Goal: Check status: Check status

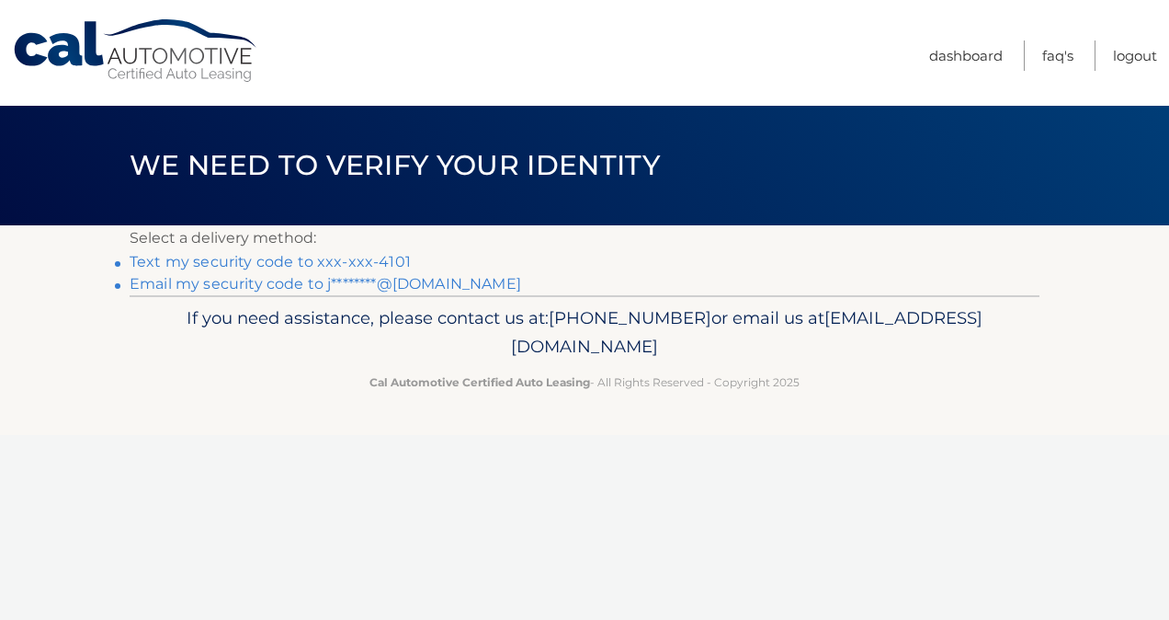
click at [282, 268] on link "Text my security code to xxx-xxx-4101" at bounding box center [270, 261] width 281 height 17
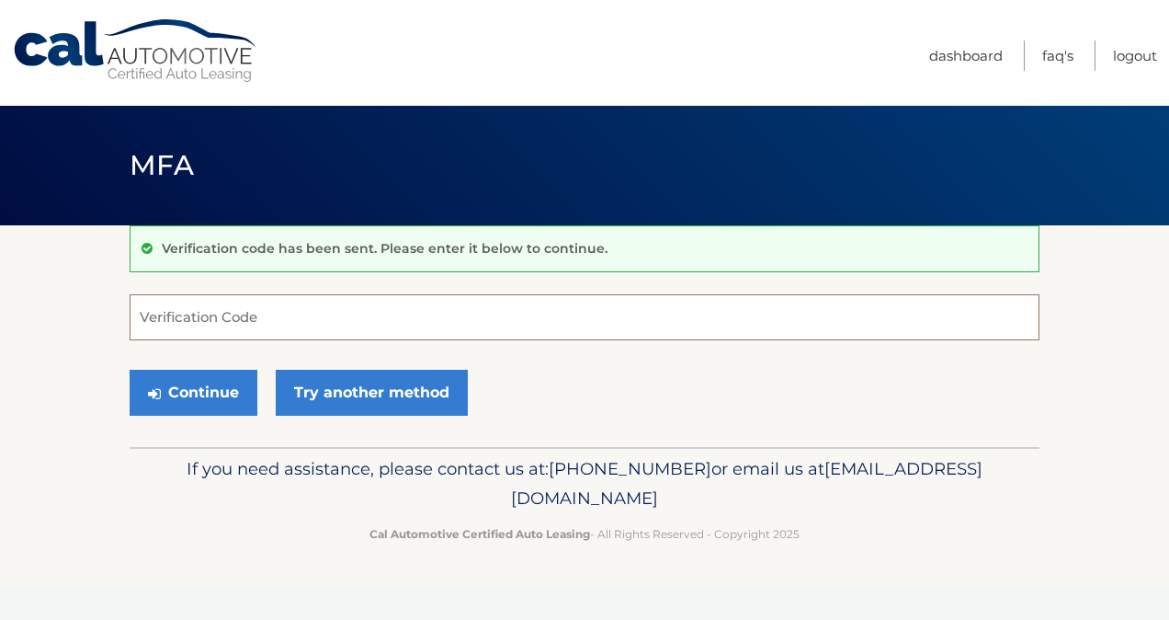
click at [278, 303] on input "Verification Code" at bounding box center [585, 317] width 910 height 46
type input "579347"
click at [188, 384] on button "Continue" at bounding box center [194, 393] width 128 height 46
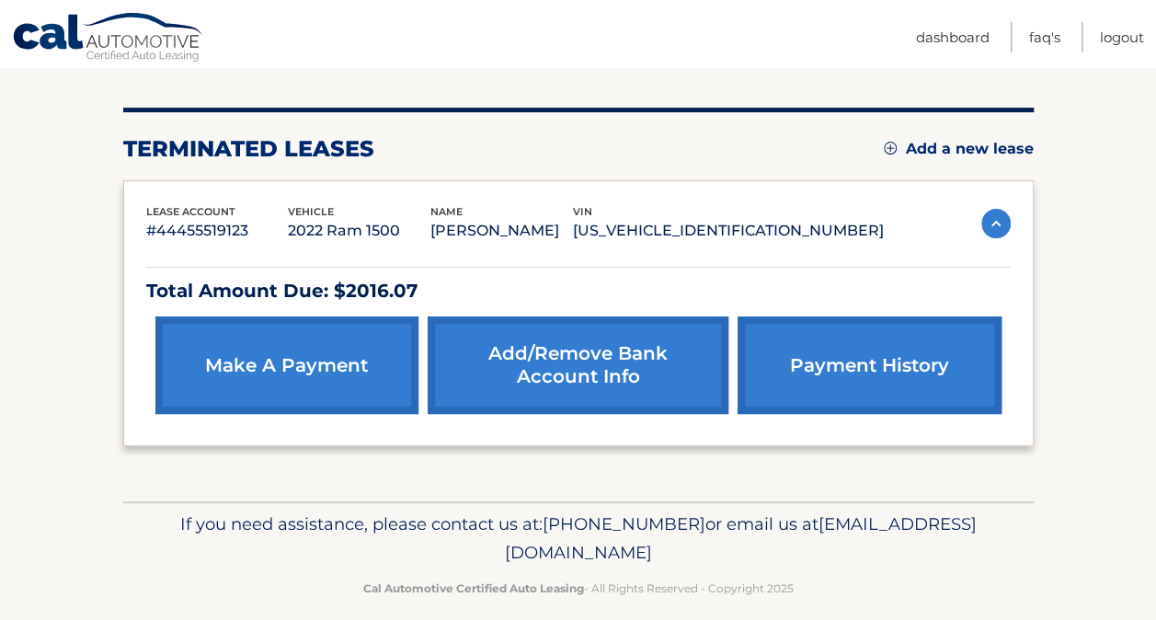
scroll to position [220, 0]
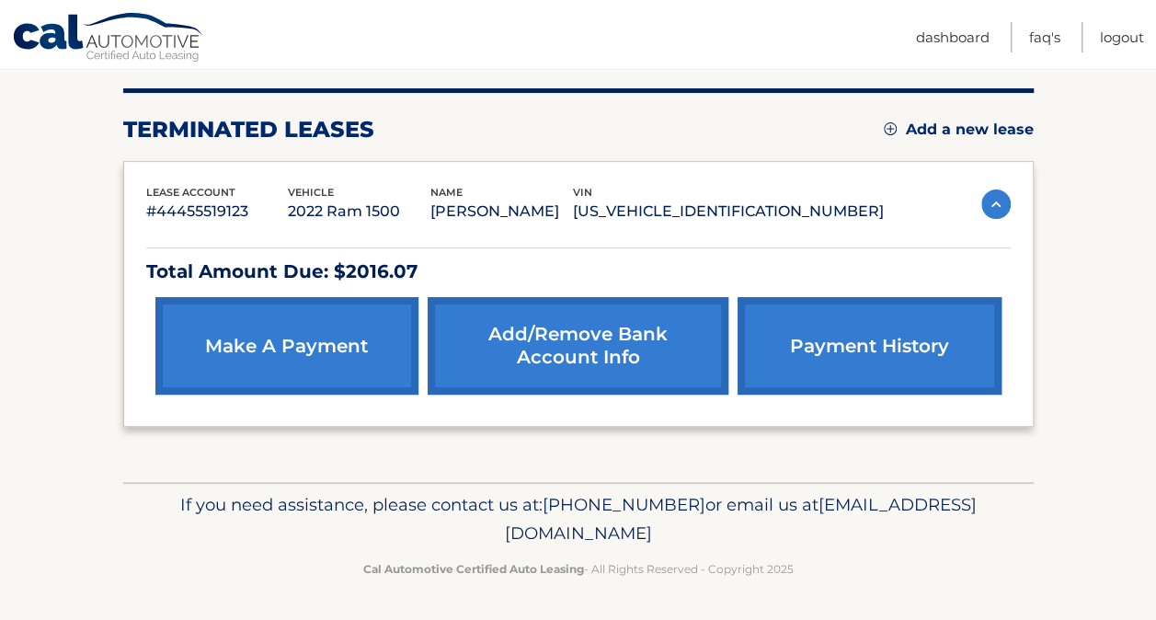
click at [766, 320] on link "payment history" at bounding box center [868, 345] width 263 height 97
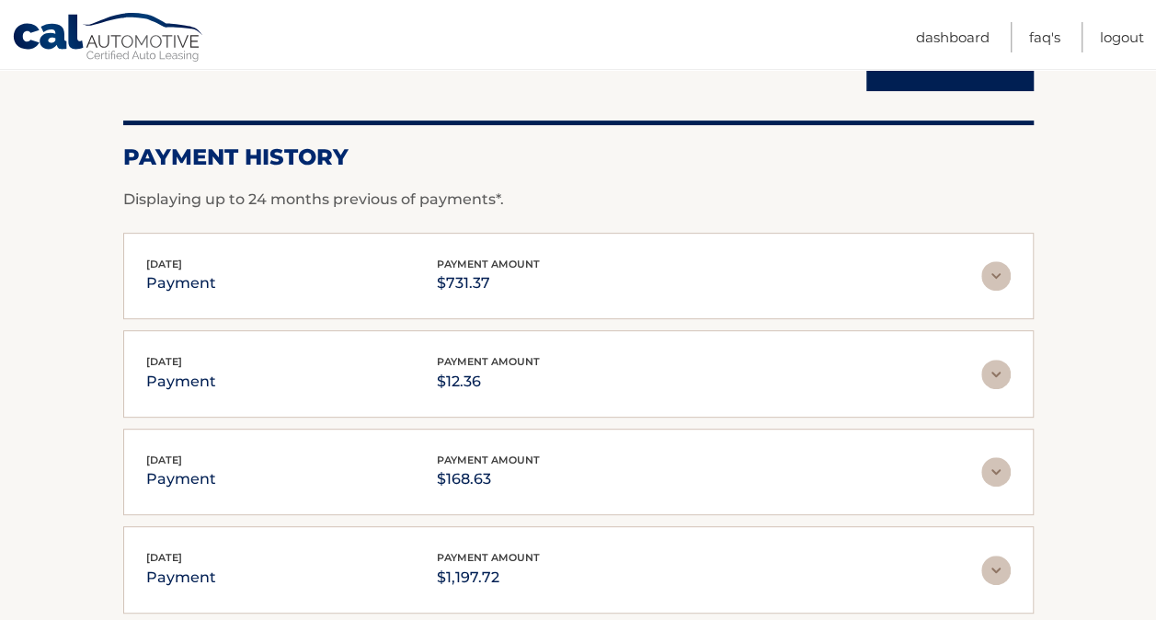
scroll to position [215, 0]
click at [992, 366] on img at bounding box center [995, 374] width 29 height 29
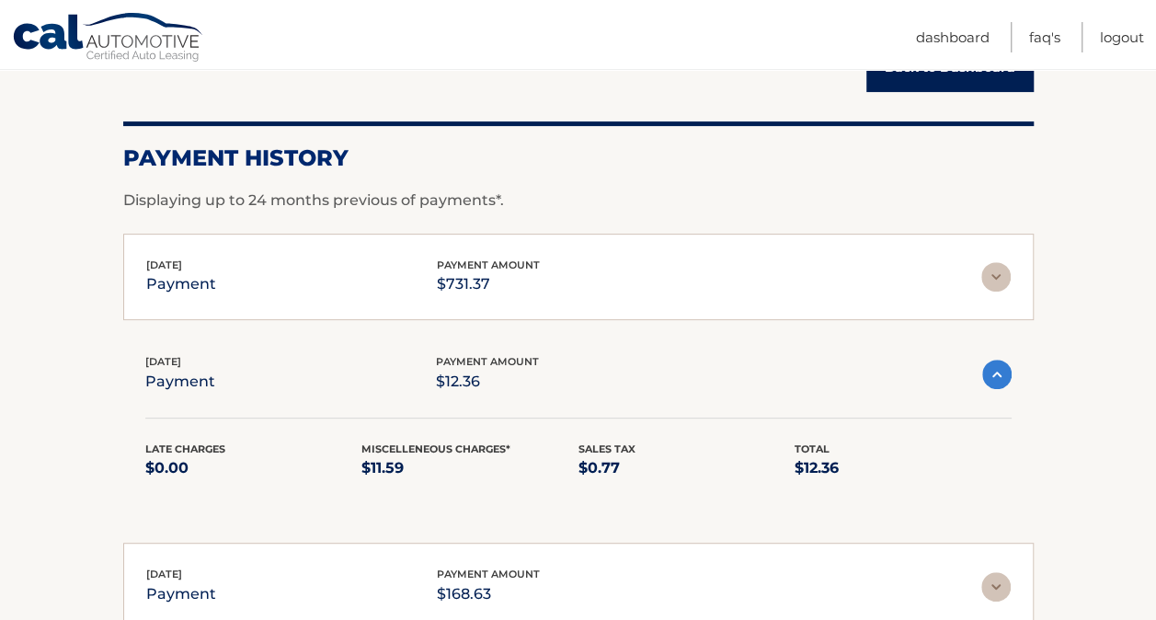
click at [992, 366] on img at bounding box center [996, 373] width 29 height 29
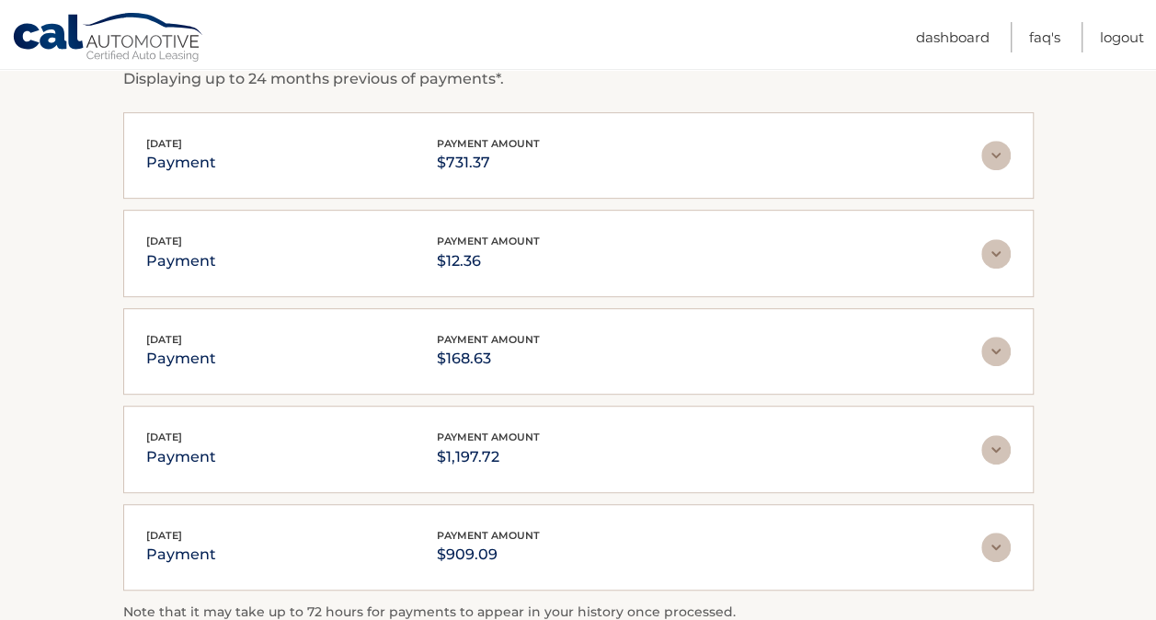
scroll to position [337, 0]
click at [998, 352] on img at bounding box center [995, 350] width 29 height 29
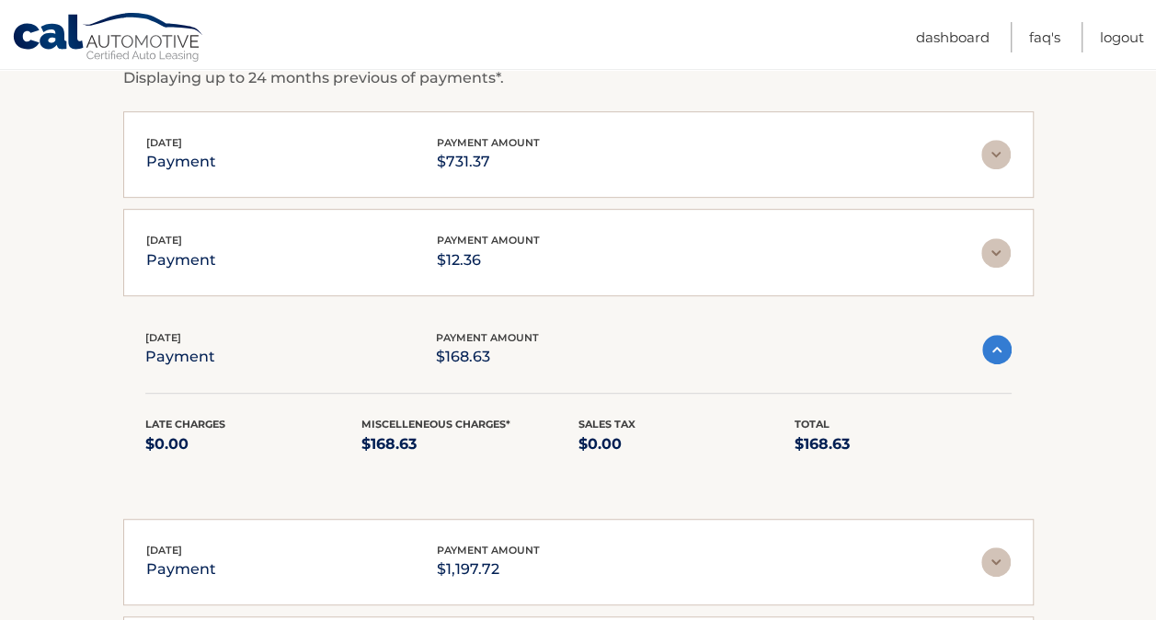
click at [998, 352] on img at bounding box center [996, 349] width 29 height 29
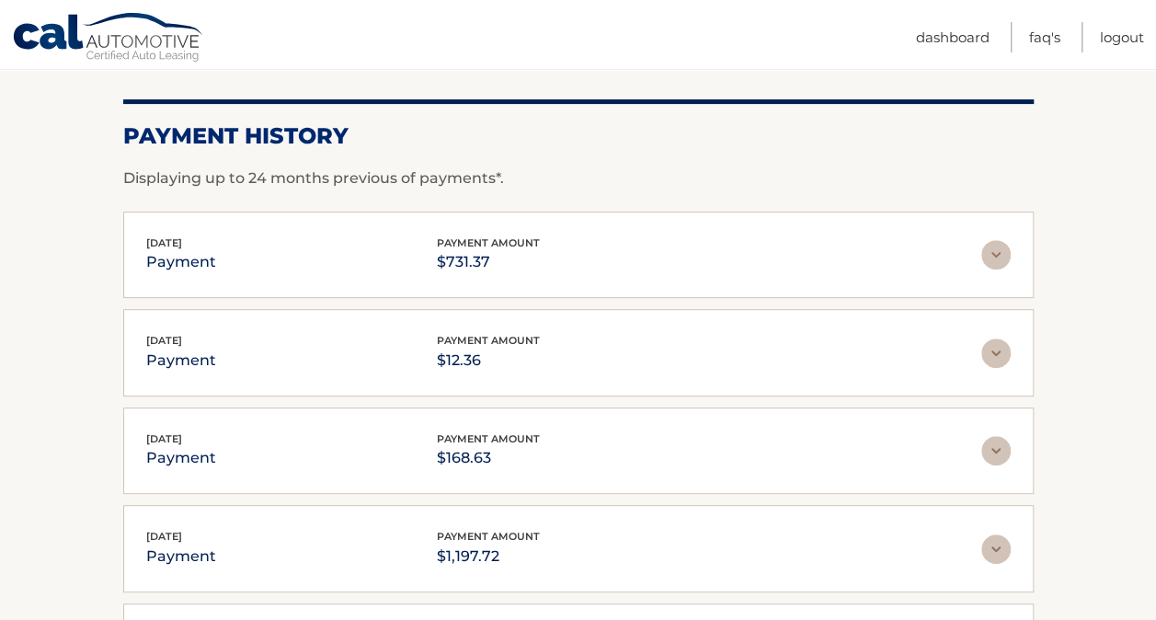
scroll to position [234, 0]
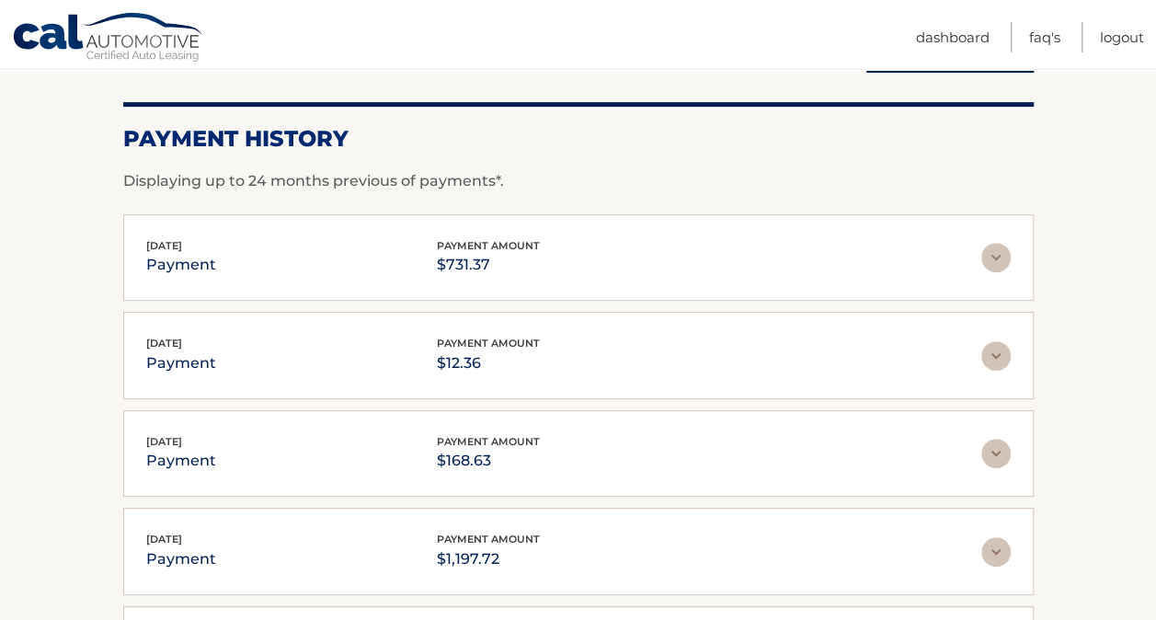
click at [997, 254] on img at bounding box center [995, 257] width 29 height 29
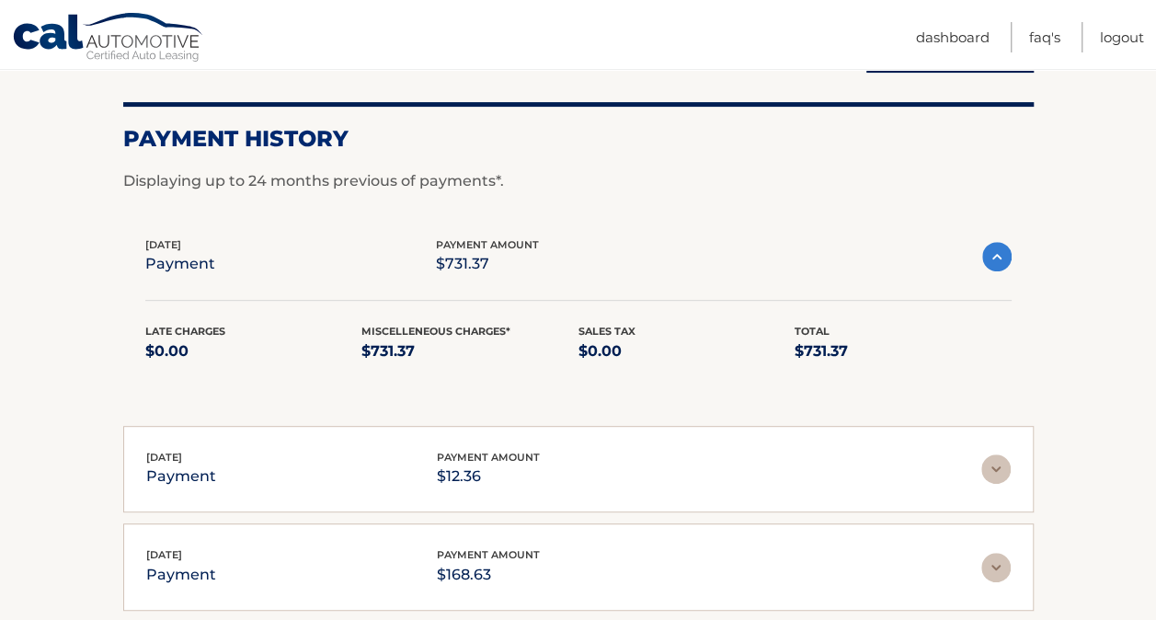
click at [997, 254] on img at bounding box center [996, 256] width 29 height 29
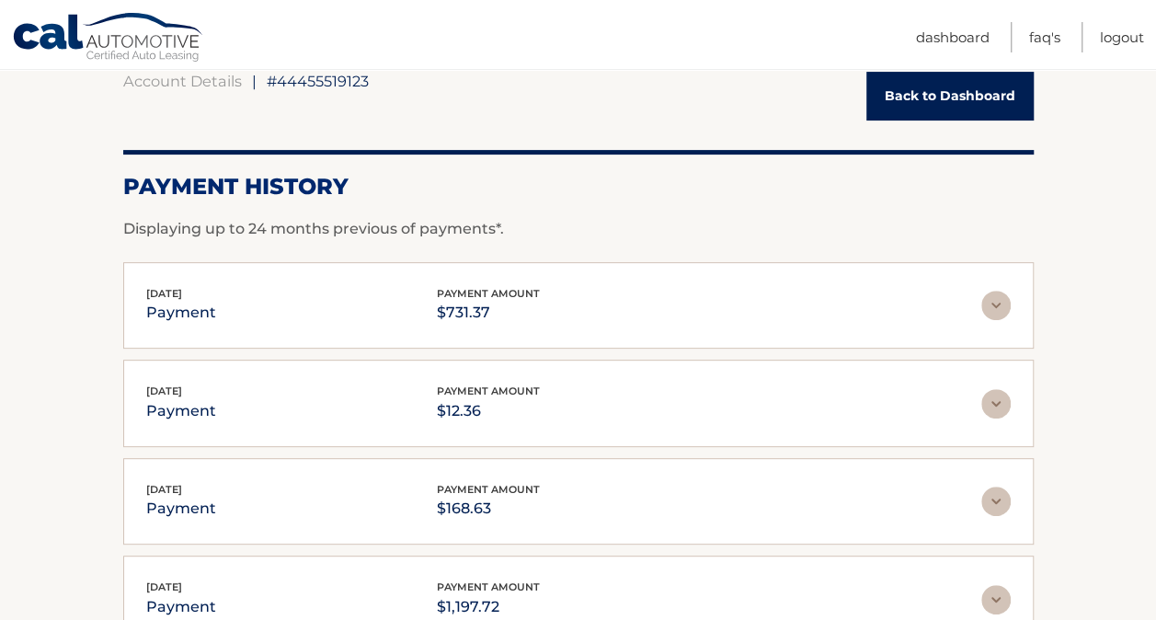
scroll to position [0, 0]
